Goal: Use online tool/utility: Utilize a website feature to perform a specific function

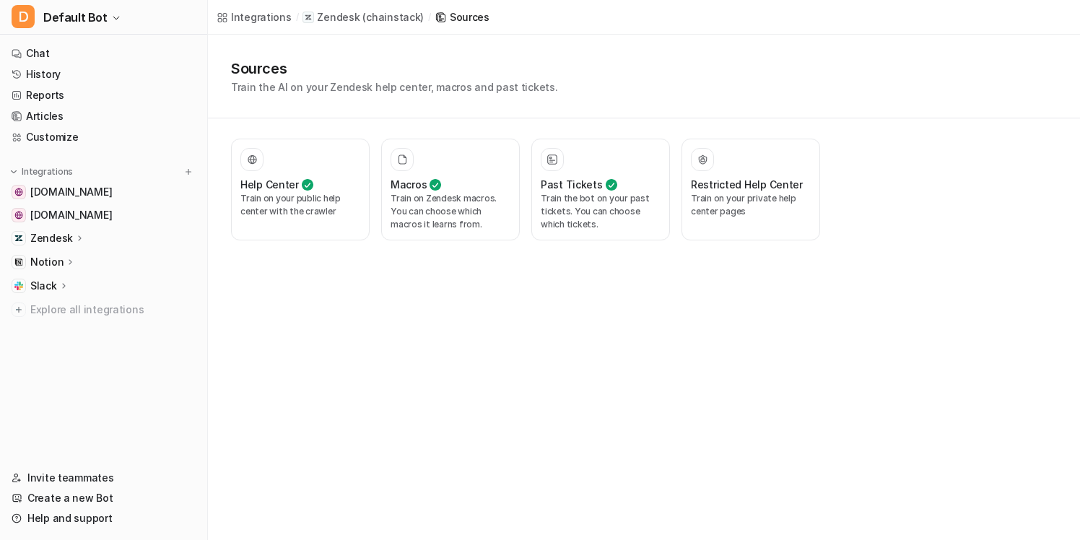
click at [124, 231] on div "Zendesk" at bounding box center [104, 238] width 196 height 20
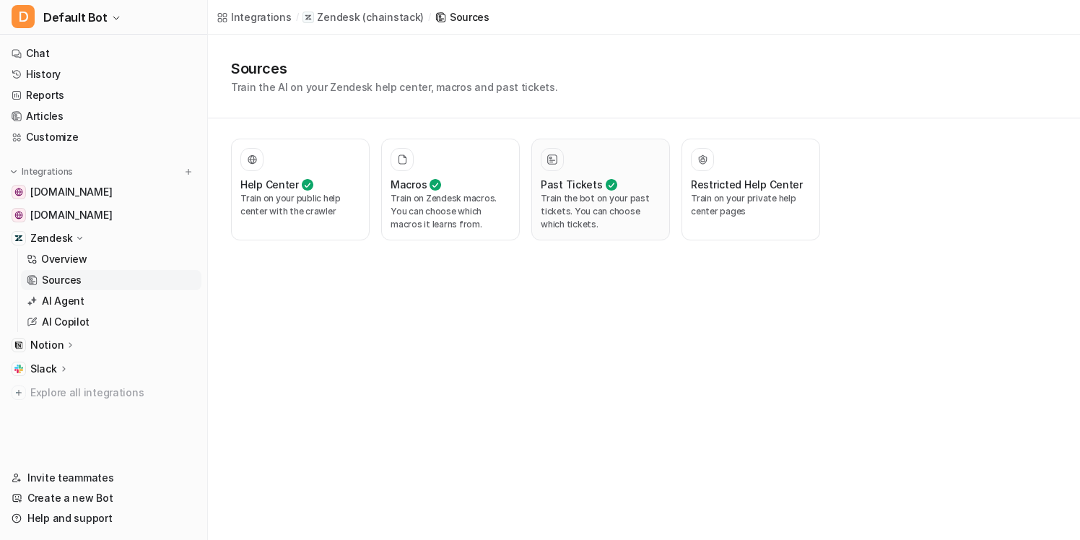
click at [547, 220] on p "Train the bot on your past tickets. You can choose which tickets." at bounding box center [601, 211] width 120 height 39
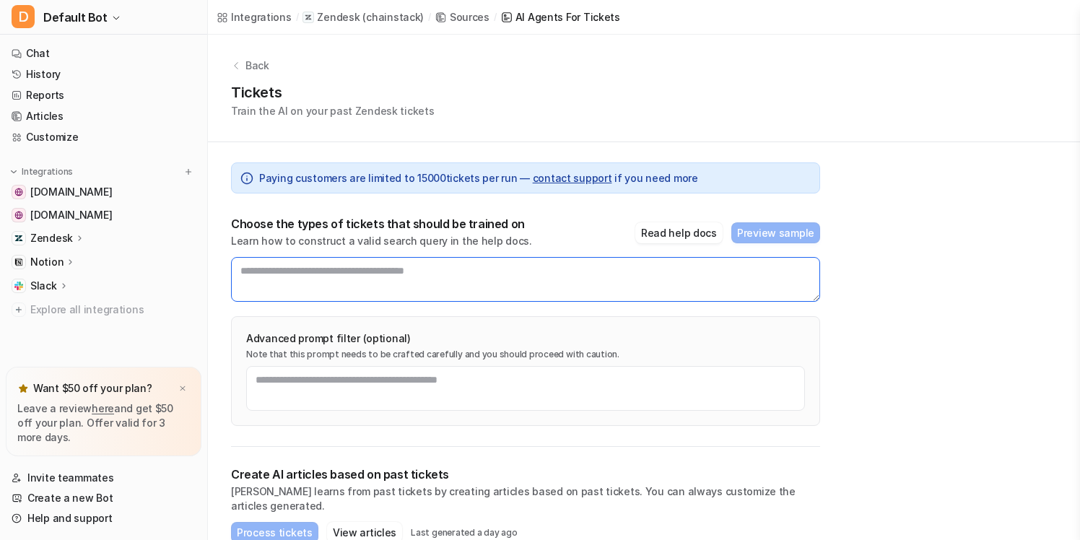
click at [507, 280] on textarea at bounding box center [525, 279] width 589 height 45
paste textarea "**********"
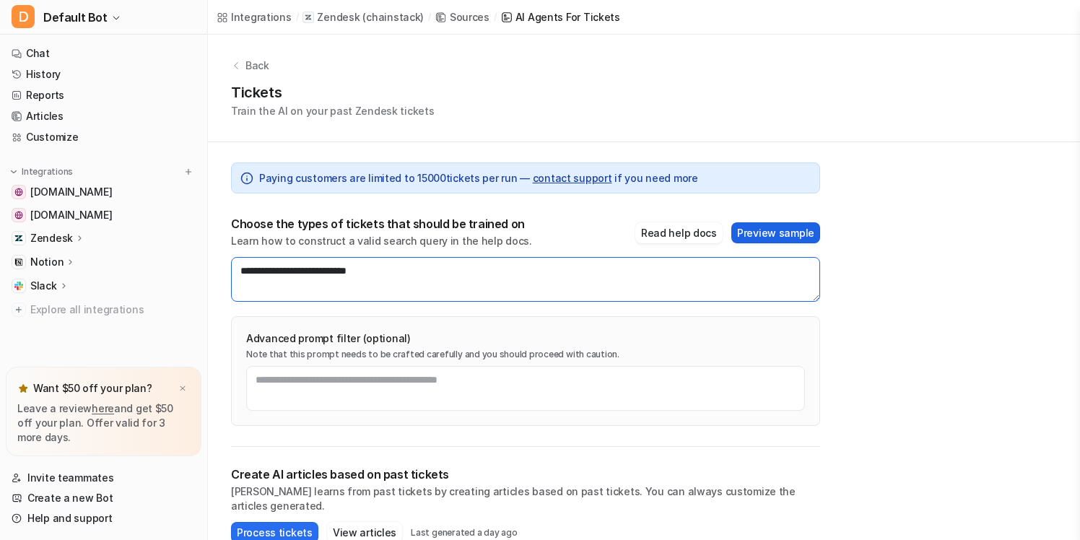
type textarea "**********"
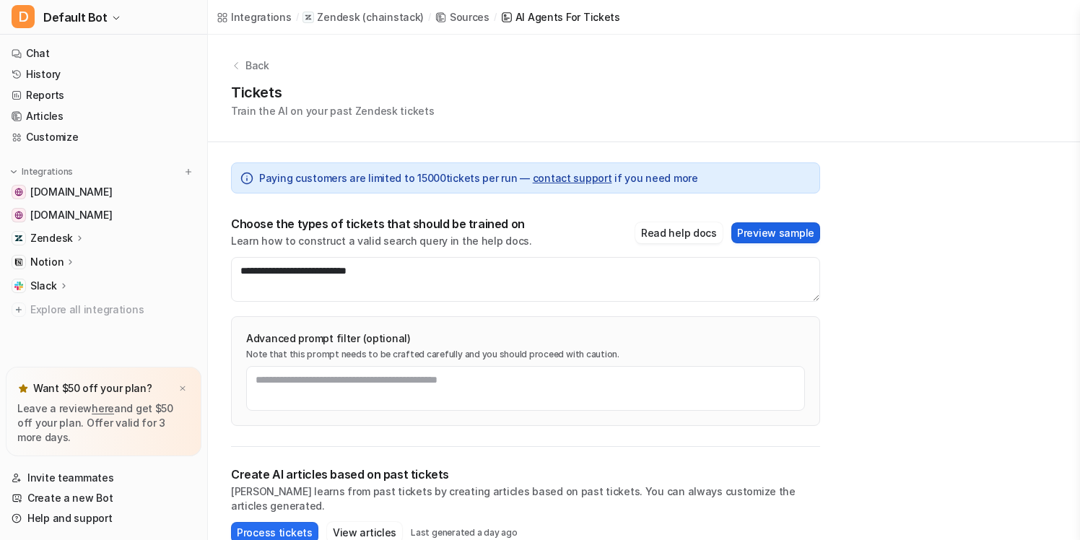
click at [793, 229] on button "Preview sample" at bounding box center [775, 232] width 89 height 21
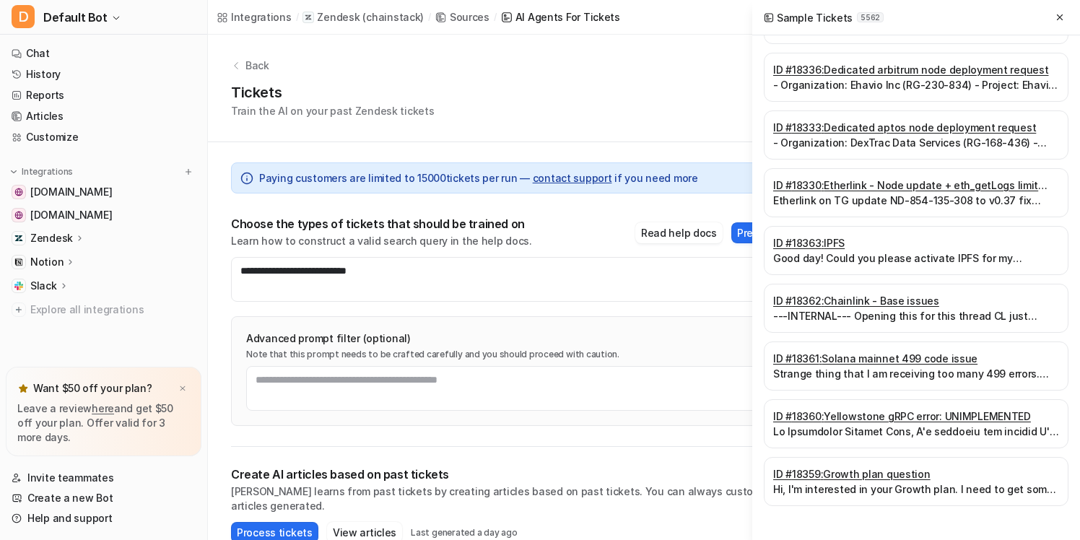
scroll to position [123, 0]
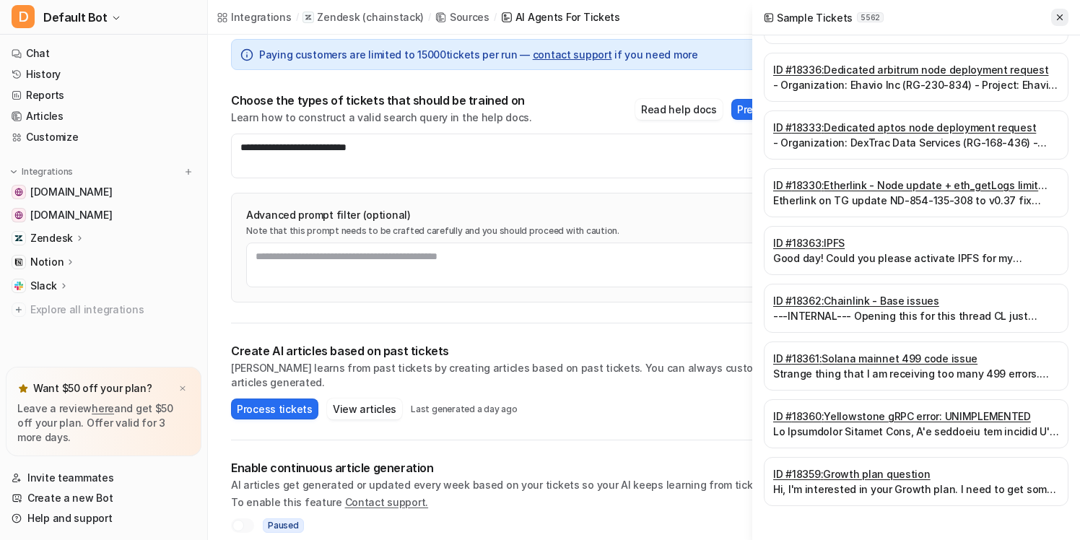
click at [1056, 17] on icon at bounding box center [1060, 17] width 10 height 10
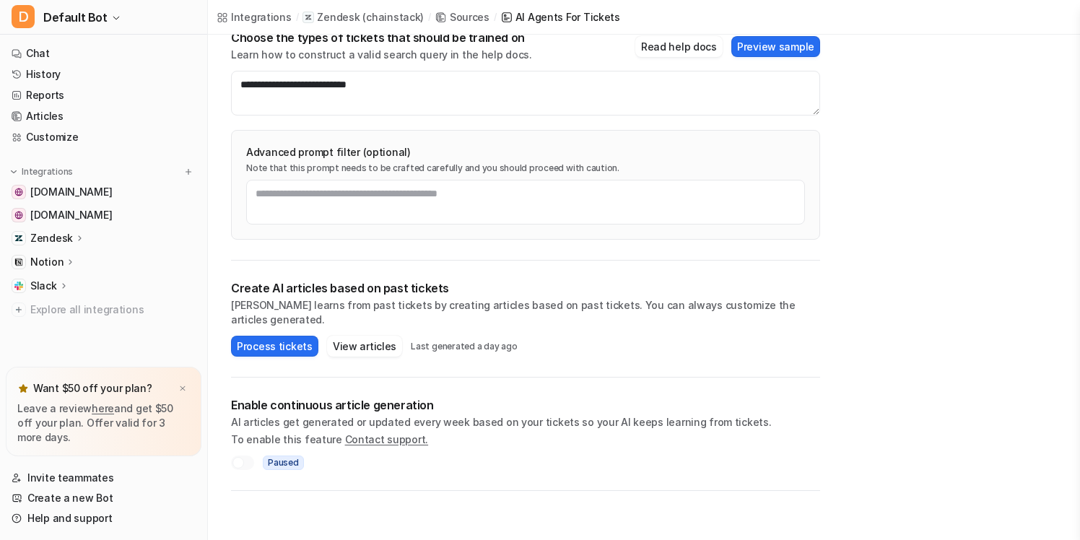
scroll to position [234, 0]
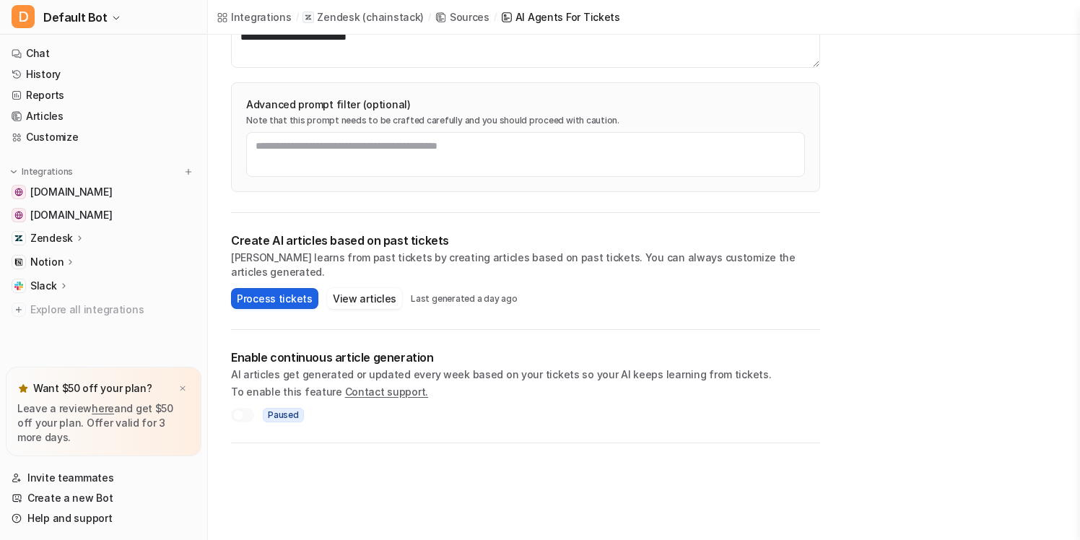
click at [270, 288] on button "Process tickets" at bounding box center [274, 298] width 87 height 21
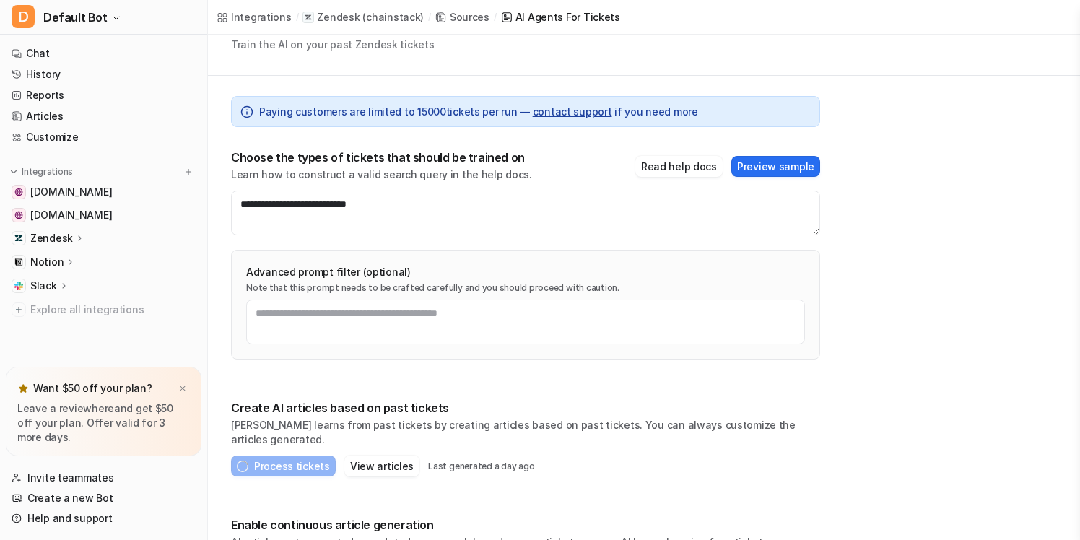
scroll to position [59, 0]
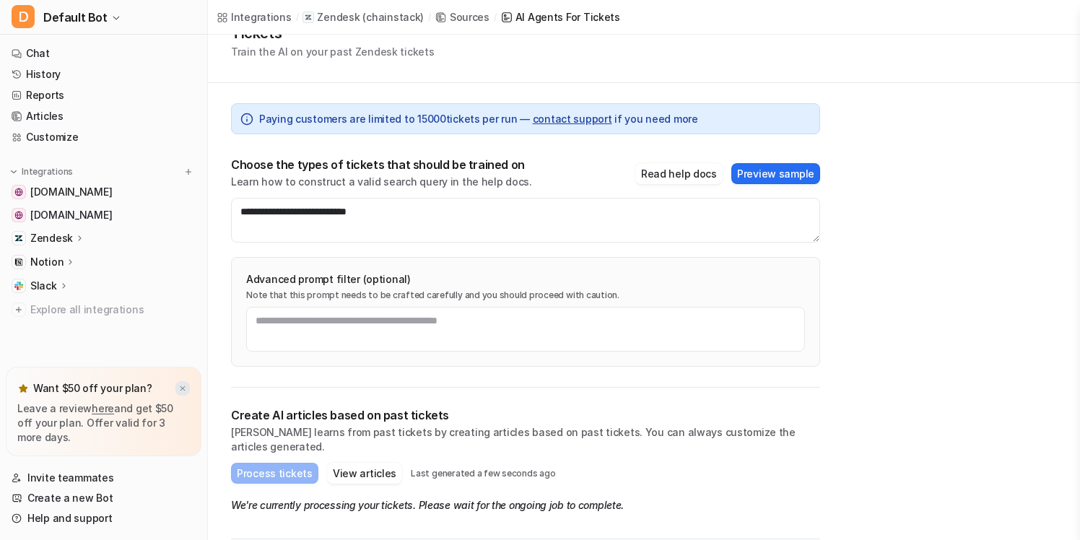
click at [183, 386] on img at bounding box center [182, 388] width 9 height 9
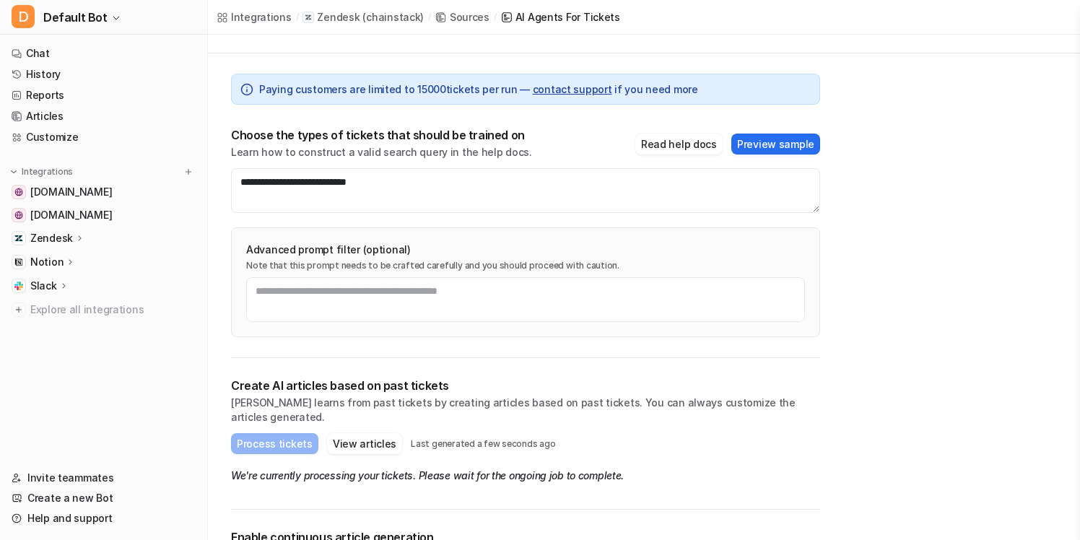
scroll to position [70, 0]
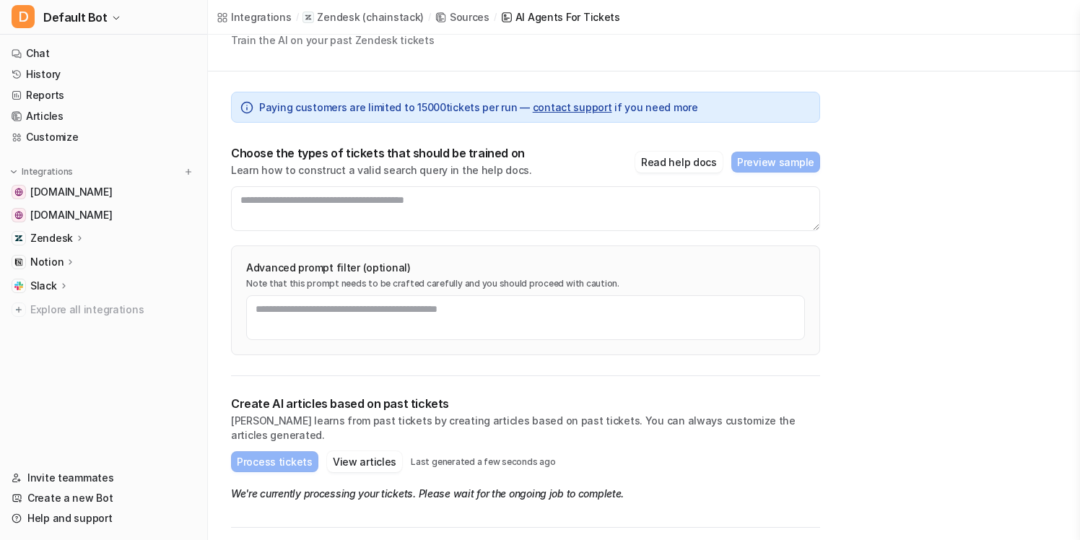
scroll to position [79, 0]
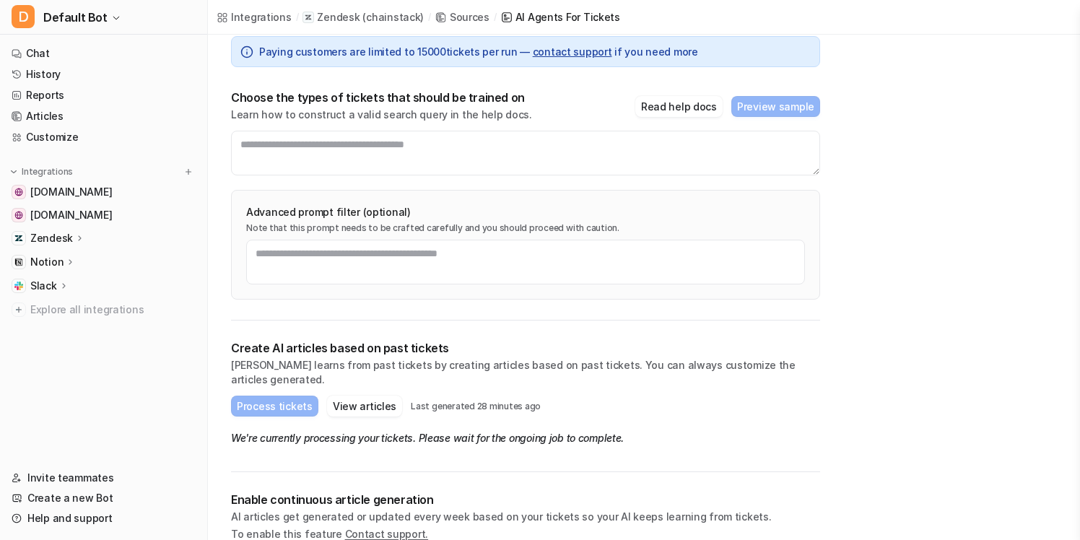
scroll to position [157, 0]
